Goal: Task Accomplishment & Management: Use online tool/utility

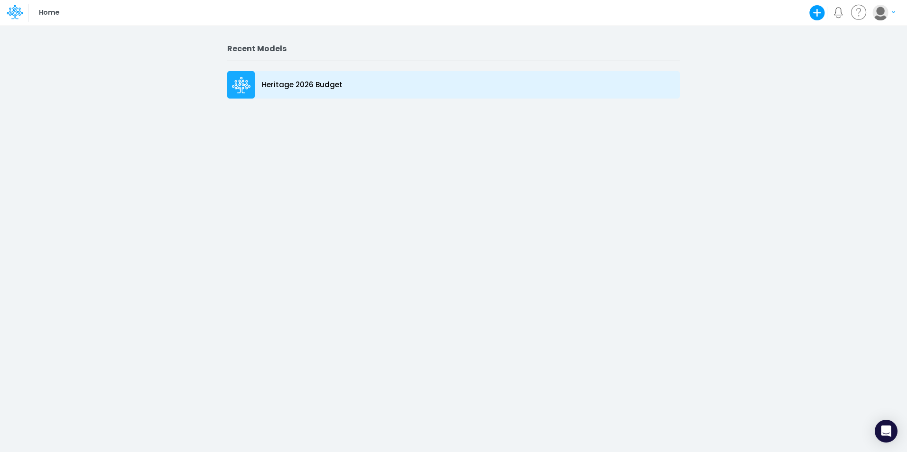
click at [255, 84] on div "Heritage 2026 Budget" at bounding box center [453, 85] width 452 height 28
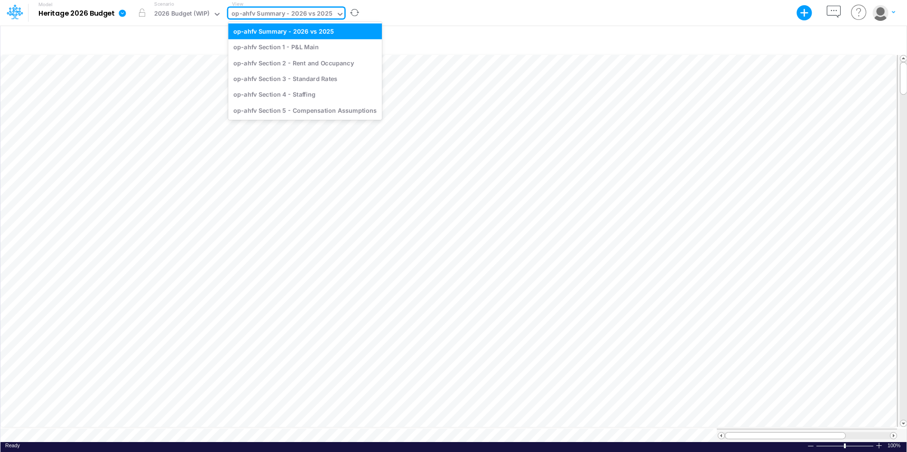
click at [336, 14] on icon at bounding box center [340, 14] width 9 height 9
click at [300, 50] on div "op-ahfv Section 1 - P&L Main" at bounding box center [305, 47] width 154 height 16
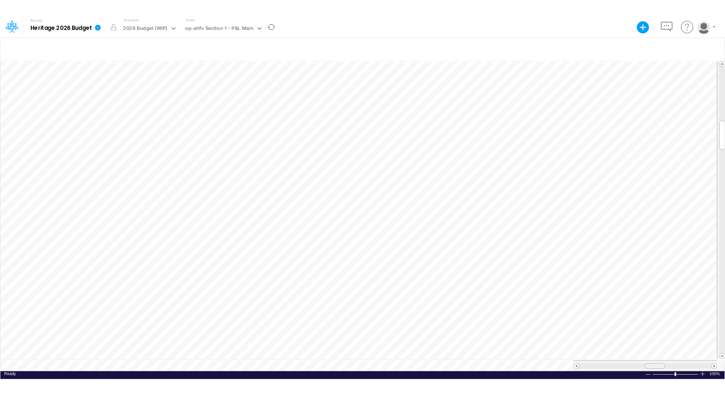
scroll to position [5, 0]
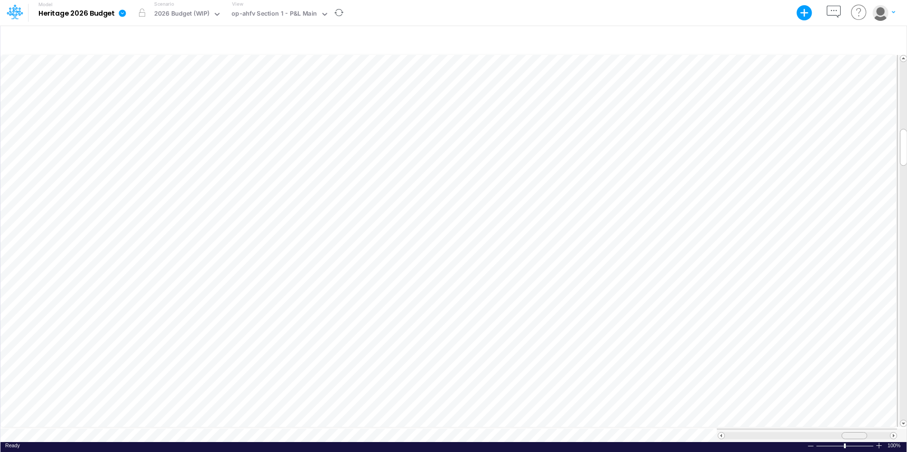
drag, startPoint x: 826, startPoint y: 429, endPoint x: 861, endPoint y: 426, distance: 35.3
click at [861, 429] on div at bounding box center [807, 435] width 180 height 13
drag, startPoint x: 851, startPoint y: 431, endPoint x: 723, endPoint y: 434, distance: 128.6
click at [723, 434] on div at bounding box center [807, 436] width 179 height 7
drag, startPoint x: 812, startPoint y: 431, endPoint x: 804, endPoint y: 430, distance: 8.7
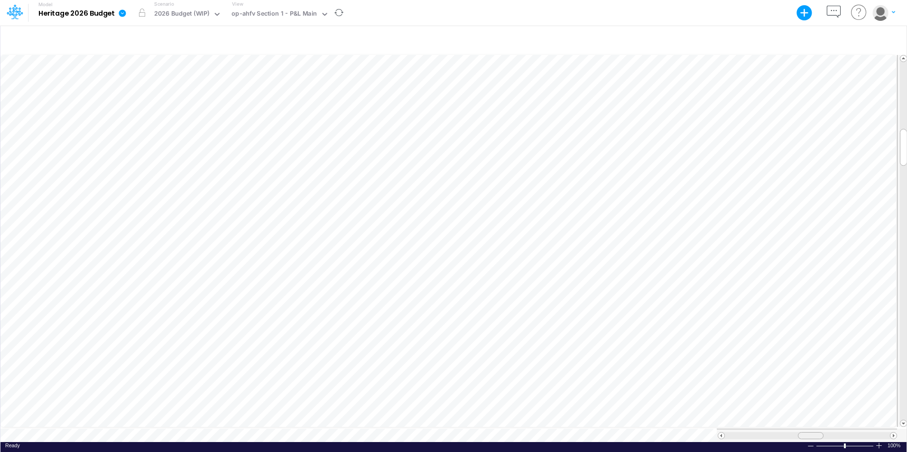
click at [804, 433] on div at bounding box center [811, 436] width 26 height 7
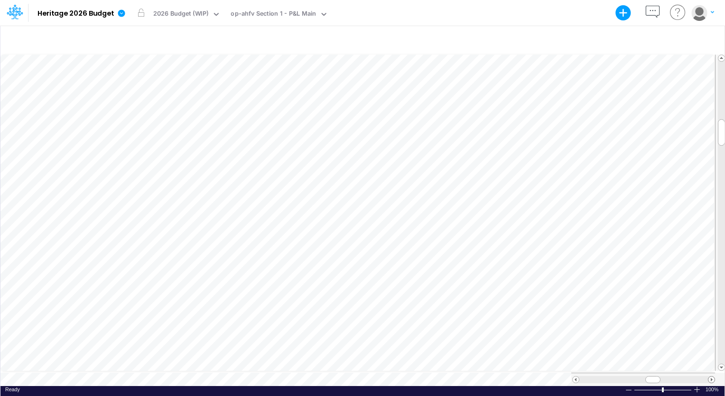
click at [710, 376] on span at bounding box center [711, 379] width 6 height 6
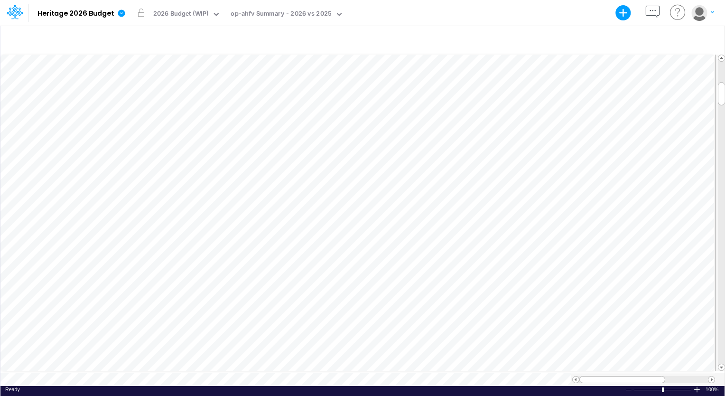
scroll to position [5, 0]
drag, startPoint x: 650, startPoint y: 373, endPoint x: 599, endPoint y: 378, distance: 51.4
click at [599, 378] on div at bounding box center [622, 379] width 86 height 7
drag, startPoint x: 722, startPoint y: 94, endPoint x: 724, endPoint y: 276, distance: 181.7
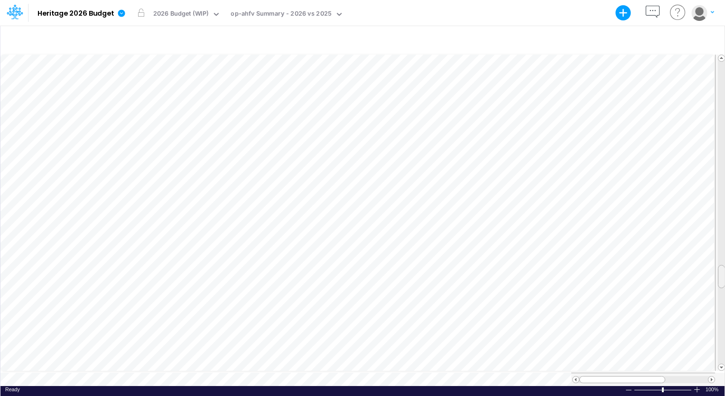
click at [724, 276] on html "Model Heritage 2026 Budget Export Excel Scenario 2026 Budget (WIP) View op-ahfv…" at bounding box center [362, 198] width 725 height 396
drag, startPoint x: 719, startPoint y: 275, endPoint x: 720, endPoint y: 139, distance: 135.6
click at [720, 139] on span at bounding box center [721, 139] width 6 height 6
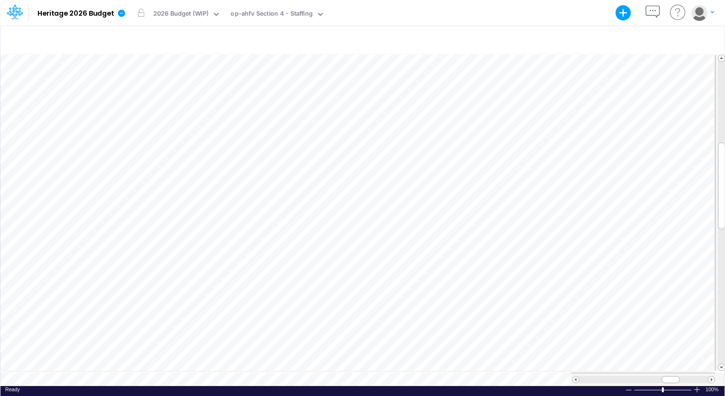
scroll to position [4, 1]
drag, startPoint x: 720, startPoint y: 135, endPoint x: 726, endPoint y: 64, distance: 71.8
click at [724, 64] on html "Model Heritage 2026 Budget Export Excel Scenario 2026 Budget (WIP) View op-ahfv…" at bounding box center [362, 198] width 725 height 396
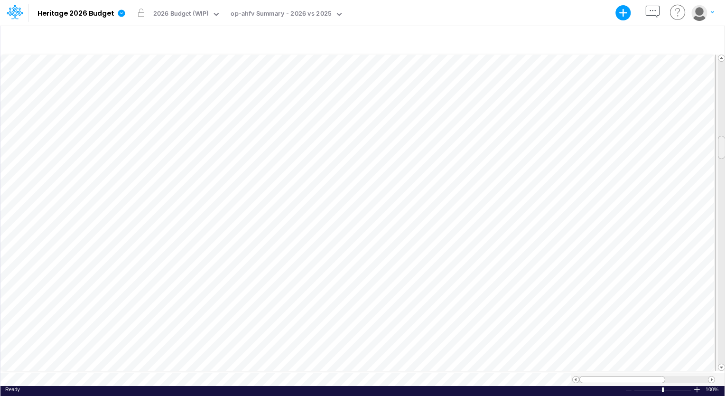
drag, startPoint x: 720, startPoint y: 71, endPoint x: 726, endPoint y: 145, distance: 74.2
click at [724, 145] on html "Model Heritage 2026 Budget Export Excel Scenario 2026 Budget (WIP) View op-ahfv…" at bounding box center [362, 198] width 725 height 396
drag, startPoint x: 719, startPoint y: 143, endPoint x: 721, endPoint y: 183, distance: 39.4
click at [721, 183] on span at bounding box center [721, 186] width 6 height 6
click at [720, 57] on span at bounding box center [721, 58] width 6 height 6
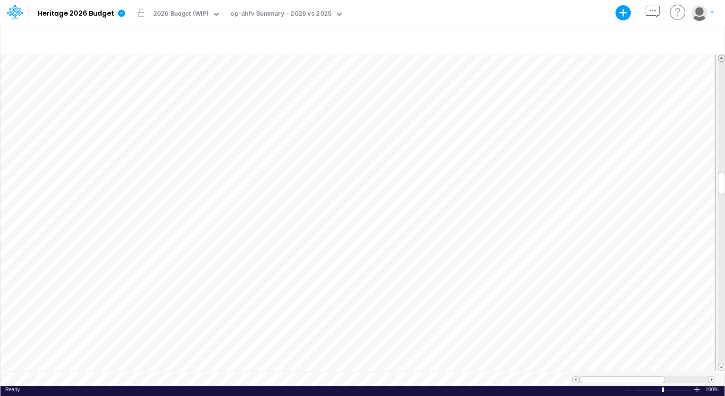
click at [720, 57] on span at bounding box center [721, 58] width 6 height 6
drag, startPoint x: 719, startPoint y: 154, endPoint x: 725, endPoint y: 67, distance: 87.0
click at [724, 67] on html "Model Heritage 2026 Budget Export Excel Scenario 2026 Budget (WIP) View op-ahfv…" at bounding box center [362, 198] width 725 height 396
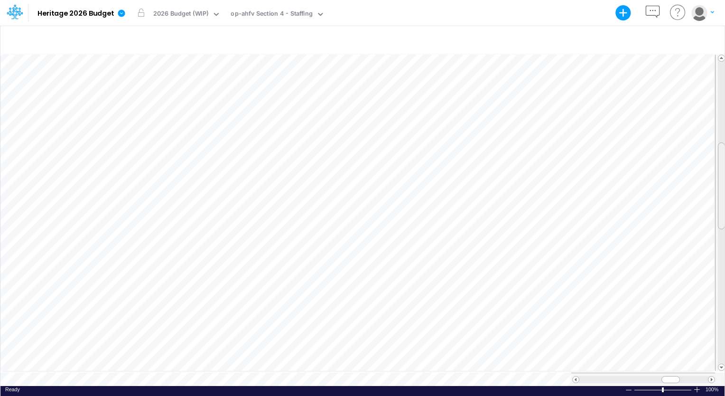
drag, startPoint x: 715, startPoint y: 162, endPoint x: 723, endPoint y: 142, distance: 22.1
click at [723, 142] on div at bounding box center [720, 213] width 10 height 316
drag, startPoint x: 721, startPoint y: 147, endPoint x: 725, endPoint y: 96, distance: 50.9
click at [724, 96] on html "Model Heritage 2026 Budget Export Excel Scenario 2026 Budget (WIP) View op-ahfv…" at bounding box center [362, 198] width 725 height 396
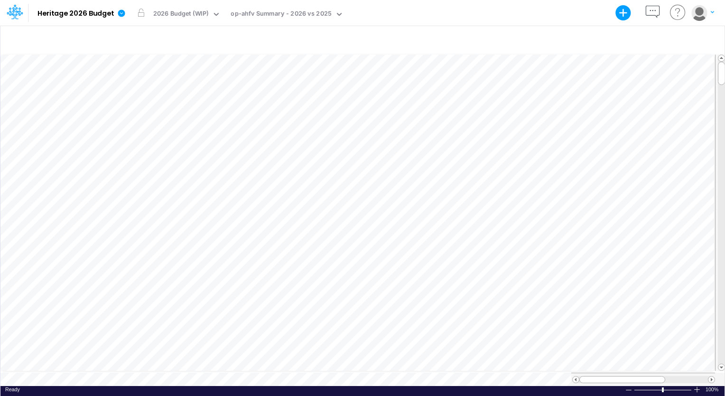
scroll to position [4, 0]
drag, startPoint x: 719, startPoint y: 75, endPoint x: 724, endPoint y: 113, distance: 37.7
click at [724, 113] on div at bounding box center [721, 110] width 7 height 23
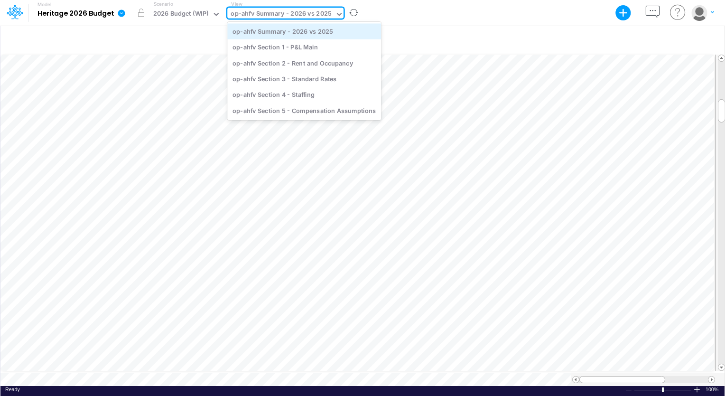
drag, startPoint x: 331, startPoint y: 15, endPoint x: 332, endPoint y: 24, distance: 9.1
click at [332, 18] on div "option op-ahfv Section 4 - Staffing, selected. option op-ahfv Summary - 2026 vs…" at bounding box center [285, 13] width 116 height 11
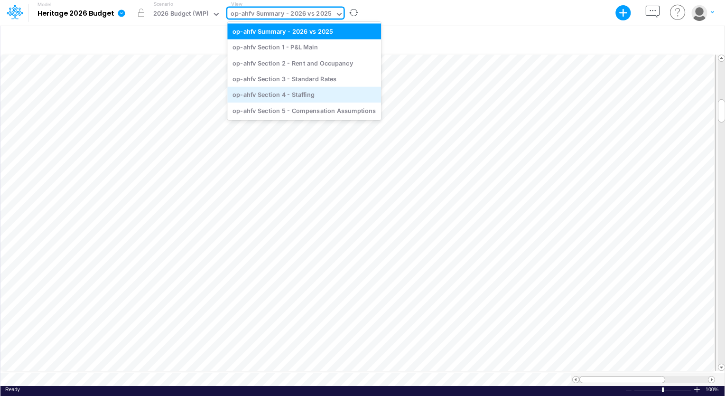
click at [291, 94] on div "op-ahfv Section 4 - Staffing" at bounding box center [304, 95] width 154 height 16
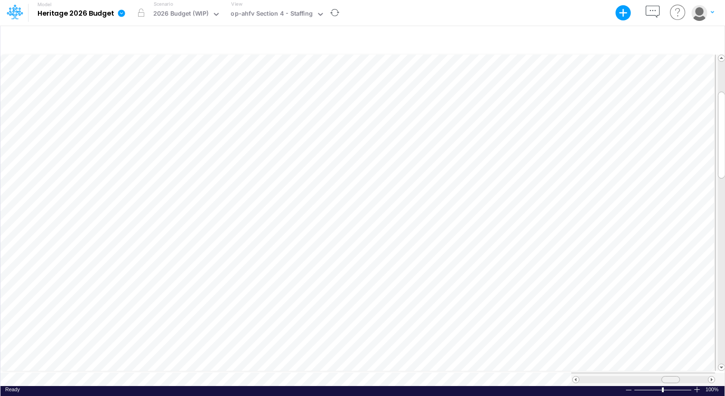
scroll to position [4, 1]
drag, startPoint x: 669, startPoint y: 377, endPoint x: 640, endPoint y: 391, distance: 32.2
click at [640, 391] on div "+ - Created with Highcharts 10.3.2 Paste Cut Copy AutoFill 0 Ready 100% Sum: nu…" at bounding box center [362, 210] width 725 height 370
click at [708, 376] on span at bounding box center [711, 379] width 6 height 6
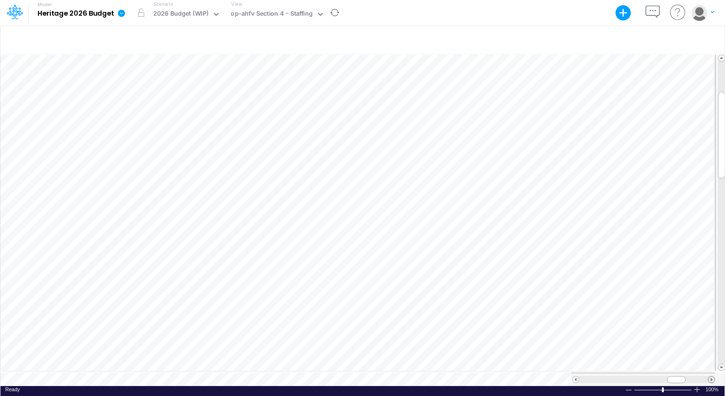
click at [708, 376] on span at bounding box center [711, 379] width 6 height 6
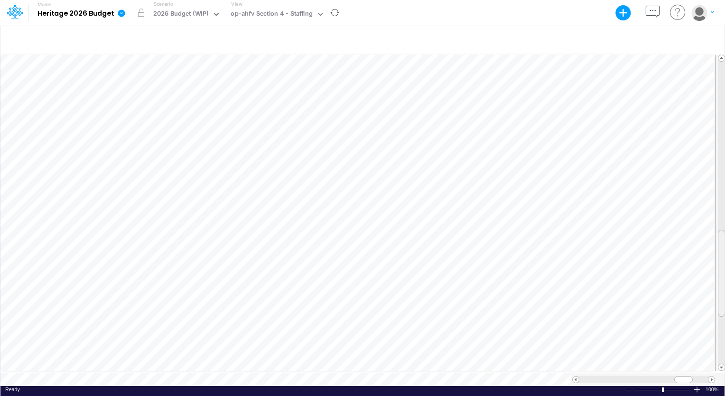
drag, startPoint x: 719, startPoint y: 155, endPoint x: 723, endPoint y: 293, distance: 138.1
click at [723, 293] on div at bounding box center [721, 273] width 7 height 87
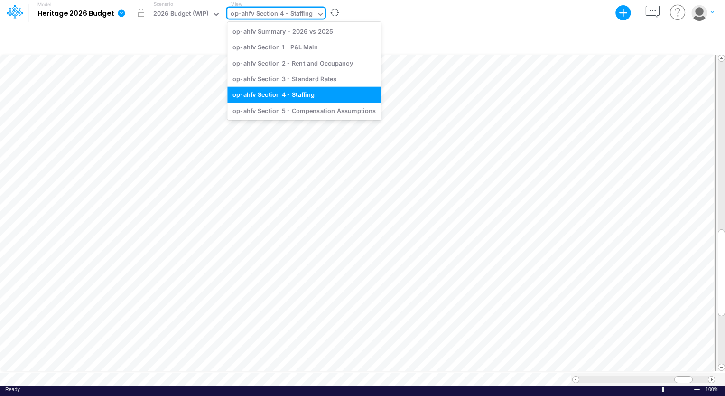
click at [301, 17] on div "op-ahfv Section 4 - Staffing" at bounding box center [272, 14] width 82 height 11
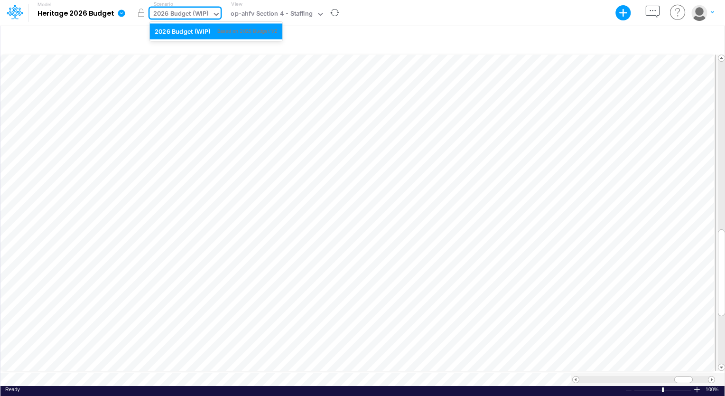
click at [217, 13] on icon at bounding box center [216, 14] width 5 height 3
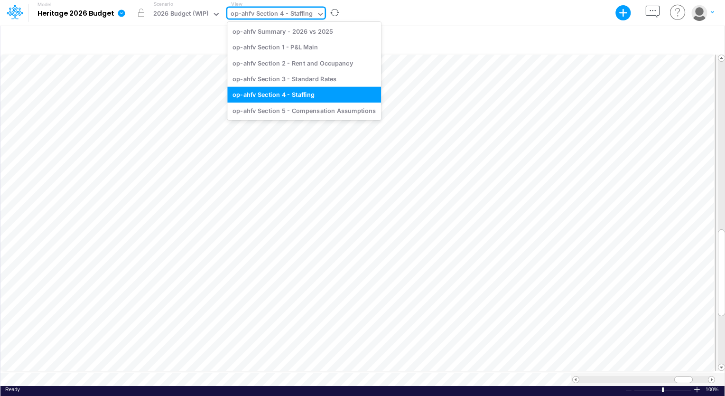
click at [316, 12] on icon at bounding box center [320, 14] width 9 height 9
click at [299, 33] on div "op-ahfv Summary - 2026 vs 2025" at bounding box center [304, 31] width 154 height 16
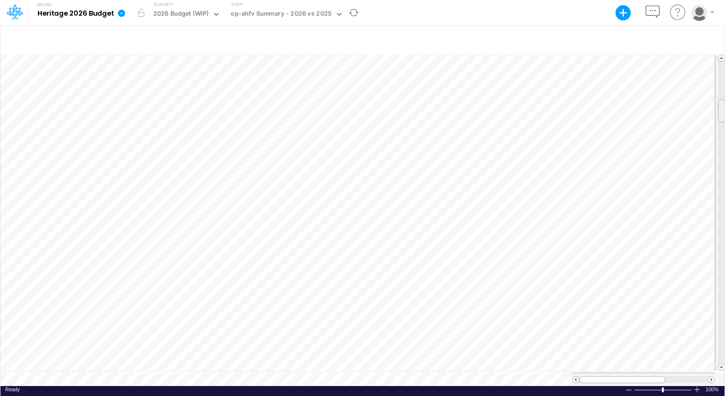
scroll to position [4, 0]
click at [718, 101] on div at bounding box center [721, 110] width 7 height 23
drag, startPoint x: 720, startPoint y: 102, endPoint x: 721, endPoint y: 49, distance: 53.1
click at [721, 49] on div "Paste Cut Copy AutoFill Ready 100% Sum: null Max: null Min: null Numerical Coun…" at bounding box center [362, 210] width 724 height 370
click at [718, 372] on div at bounding box center [720, 378] width 10 height 13
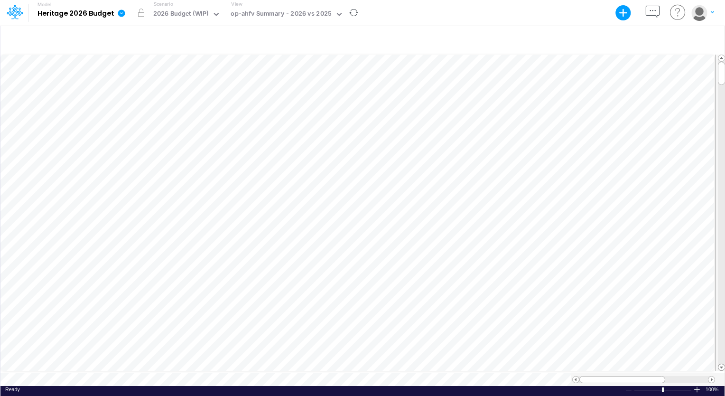
click at [719, 367] on span at bounding box center [721, 367] width 6 height 6
click at [719, 364] on span at bounding box center [721, 367] width 6 height 6
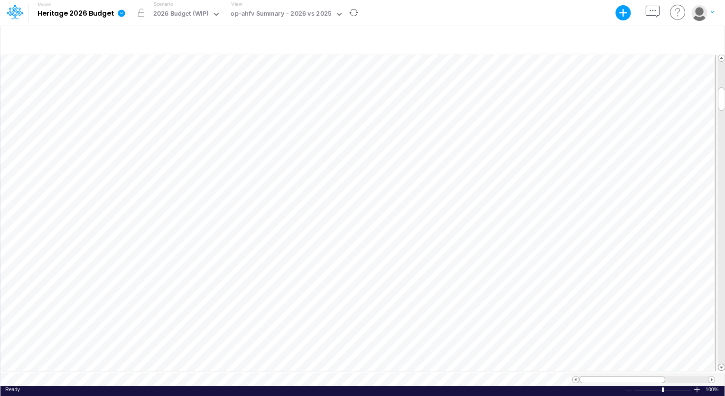
click at [719, 364] on span at bounding box center [721, 367] width 6 height 6
click at [715, 363] on div at bounding box center [720, 213] width 10 height 316
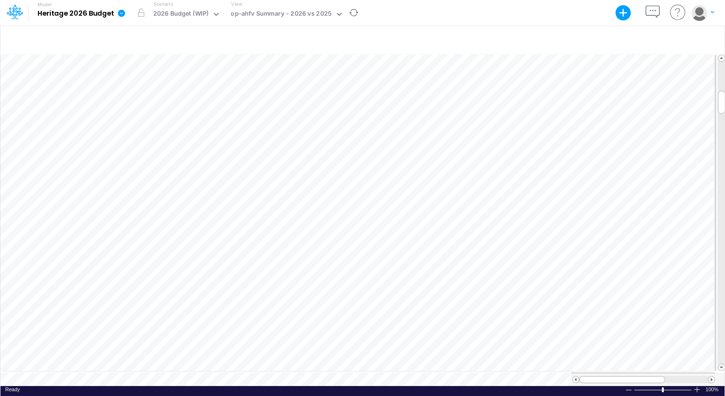
click at [715, 363] on div at bounding box center [720, 213] width 10 height 316
click at [717, 372] on div at bounding box center [720, 378] width 10 height 13
click at [720, 365] on span at bounding box center [721, 367] width 6 height 6
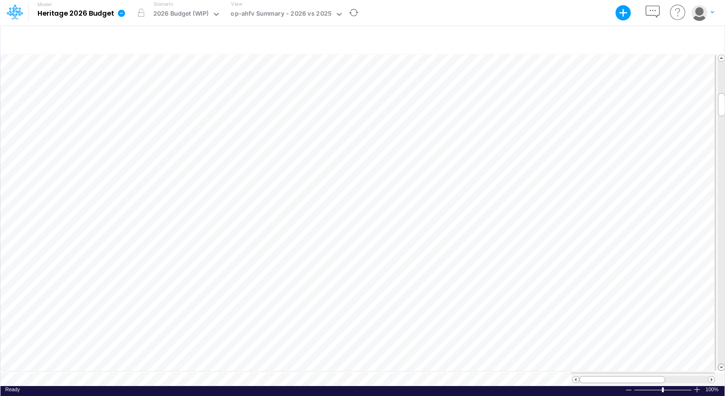
click at [720, 365] on span at bounding box center [721, 367] width 6 height 6
drag, startPoint x: 719, startPoint y: 109, endPoint x: 726, endPoint y: 164, distance: 55.8
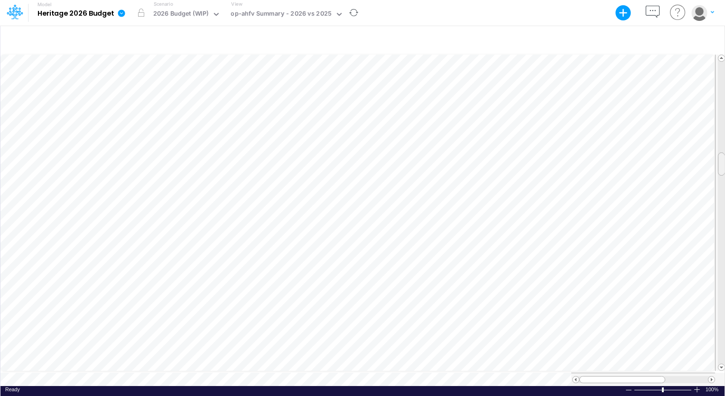
click at [724, 164] on html "Model Heritage 2026 Budget Export Excel Scenario 2026 Budget (WIP) View op-ahfv…" at bounding box center [362, 198] width 725 height 396
click at [710, 233] on tr at bounding box center [362, 212] width 725 height 319
